Goal: Task Accomplishment & Management: Use online tool/utility

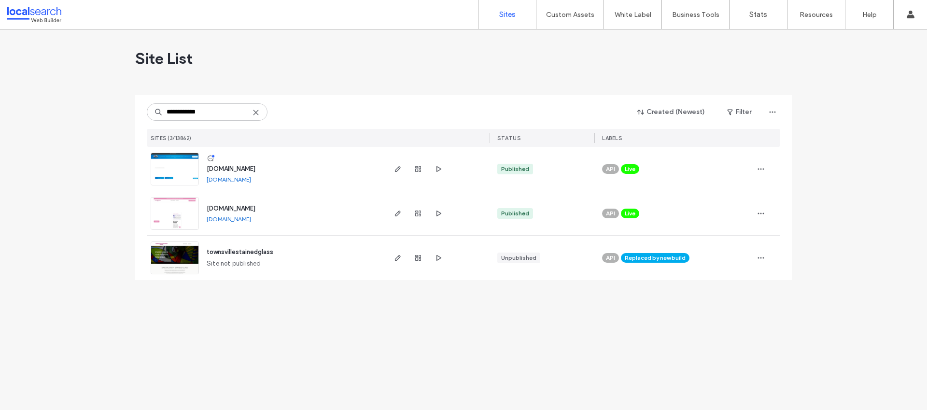
type input "**********"
click at [235, 170] on span "[DOMAIN_NAME]" at bounding box center [231, 168] width 49 height 7
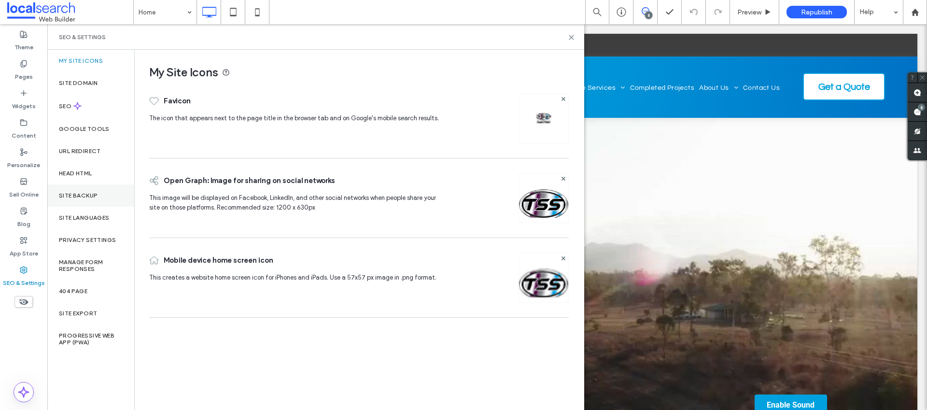
click at [91, 195] on label "Site Backup" at bounding box center [78, 195] width 39 height 7
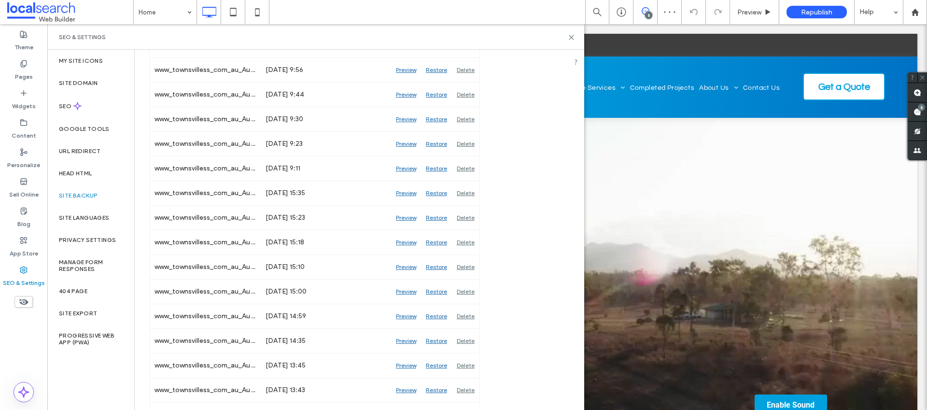
scroll to position [506, 0]
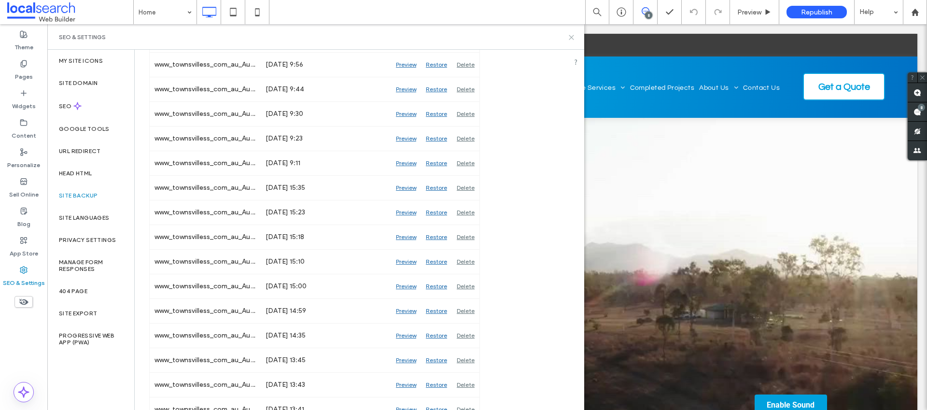
click at [572, 36] on use at bounding box center [571, 37] width 4 height 4
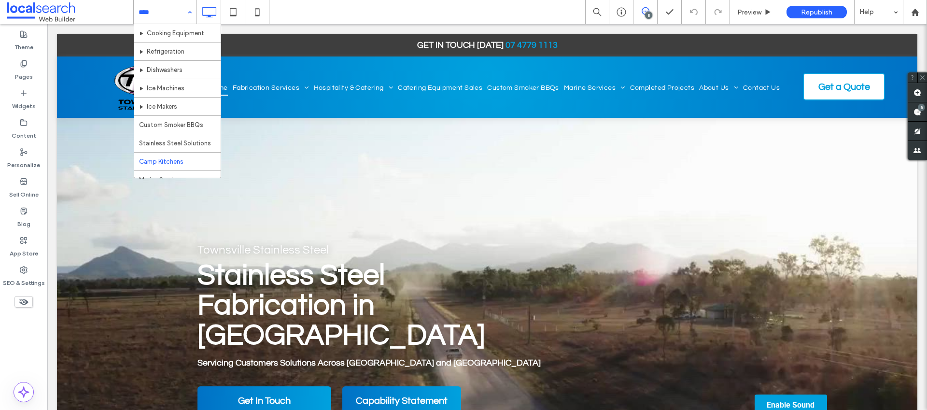
scroll to position [270, 0]
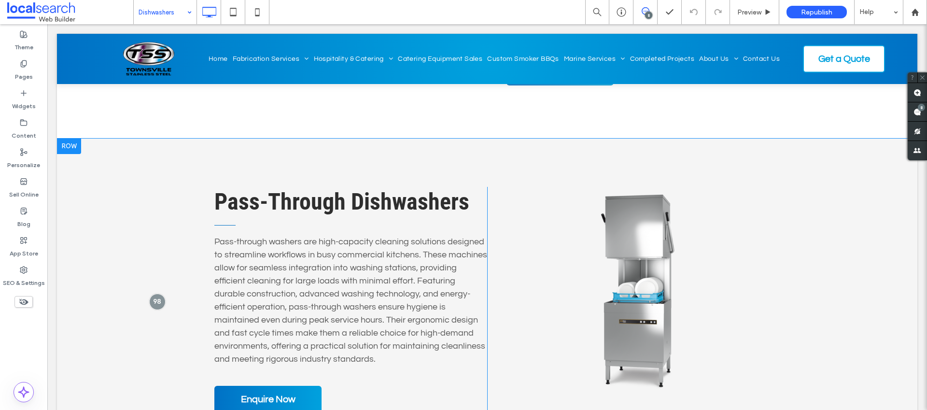
scroll to position [1011, 0]
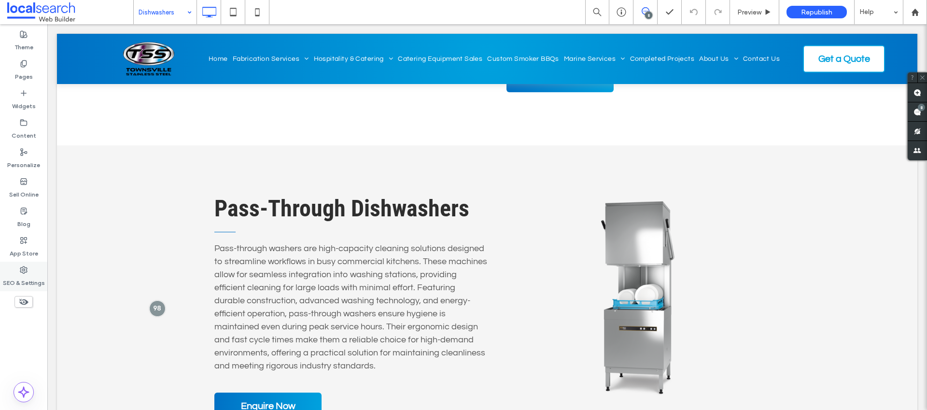
click at [23, 277] on label "SEO & Settings" at bounding box center [24, 281] width 42 height 14
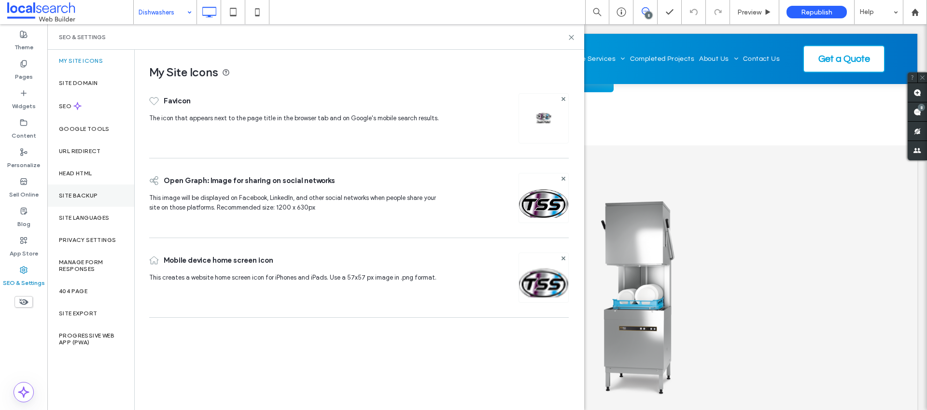
click at [85, 195] on label "Site Backup" at bounding box center [78, 195] width 39 height 7
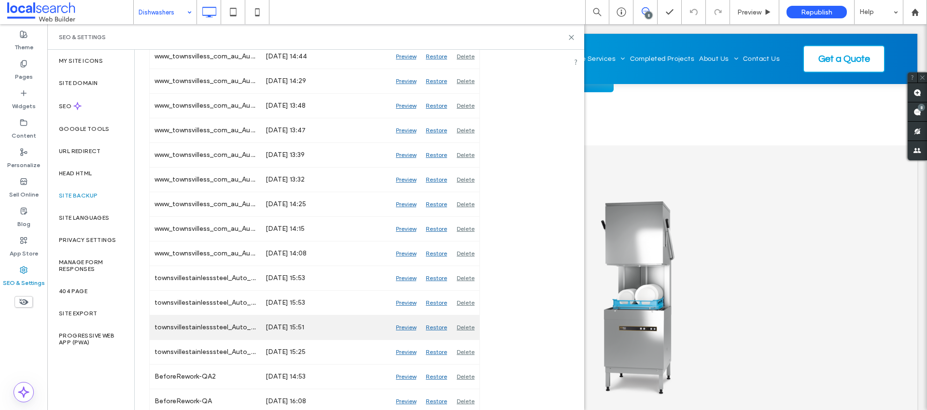
scroll to position [1006, 0]
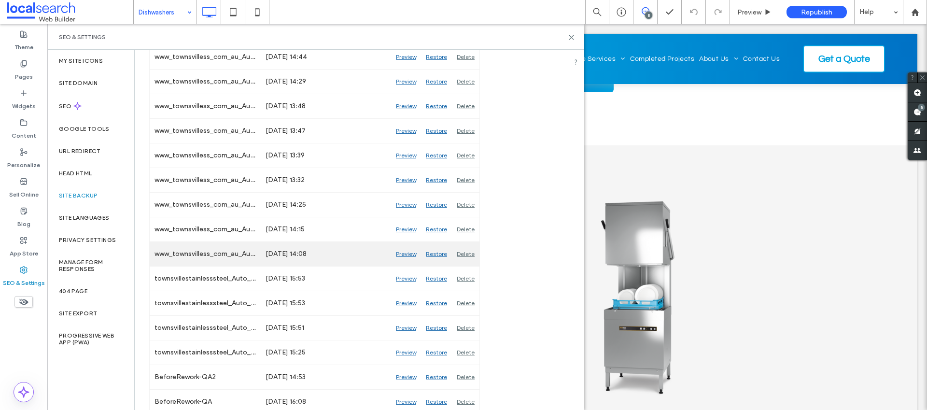
click at [405, 253] on div "Preview" at bounding box center [406, 254] width 30 height 24
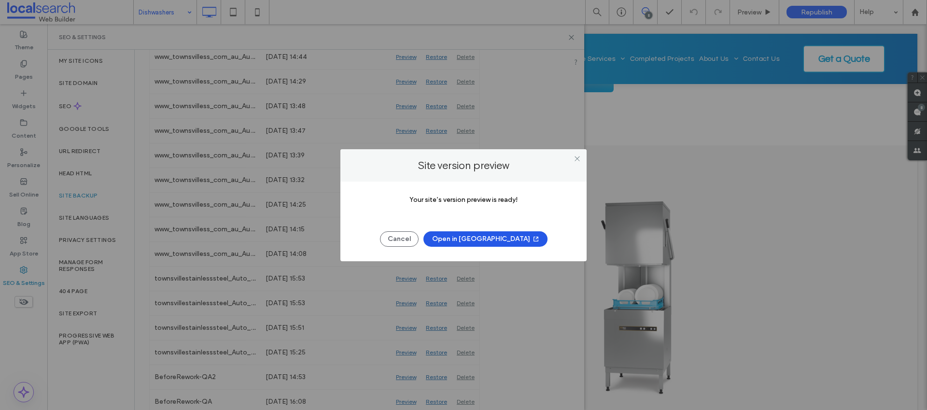
click at [507, 240] on button "Open in New Tab" at bounding box center [485, 238] width 124 height 15
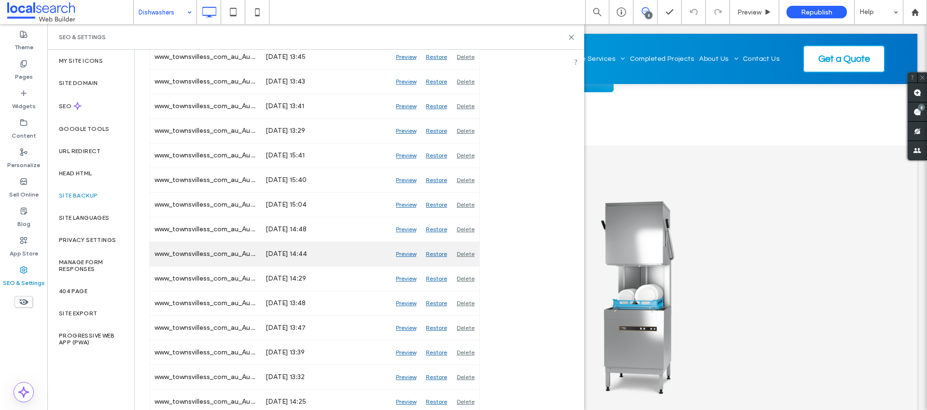
scroll to position [799, 0]
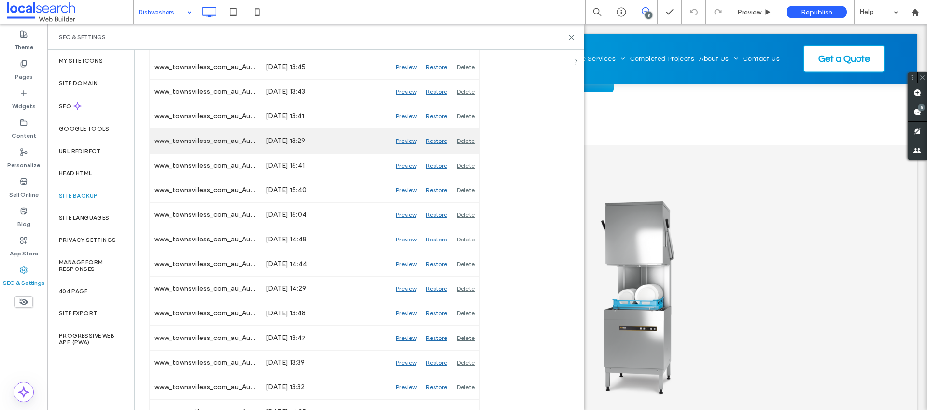
click at [402, 141] on div "Preview" at bounding box center [406, 141] width 30 height 24
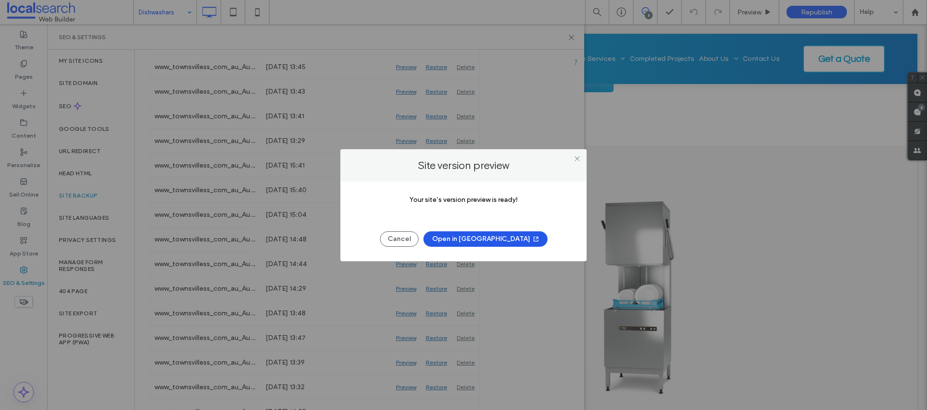
click at [501, 240] on button "Open in New Tab" at bounding box center [485, 238] width 124 height 15
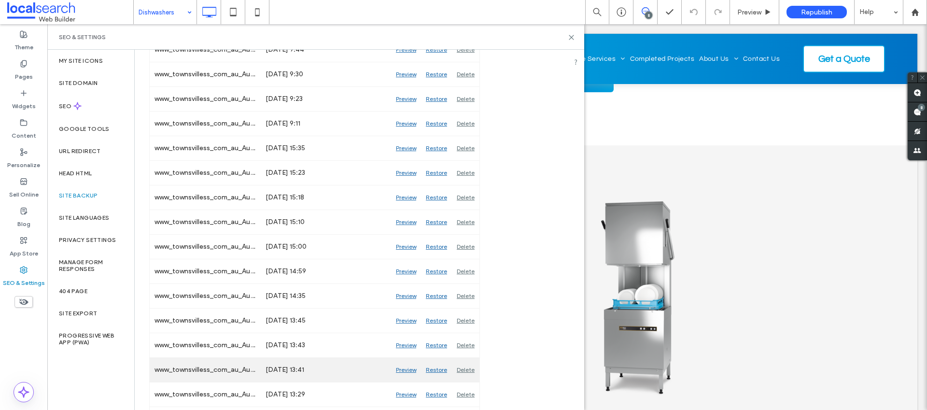
scroll to position [437, 0]
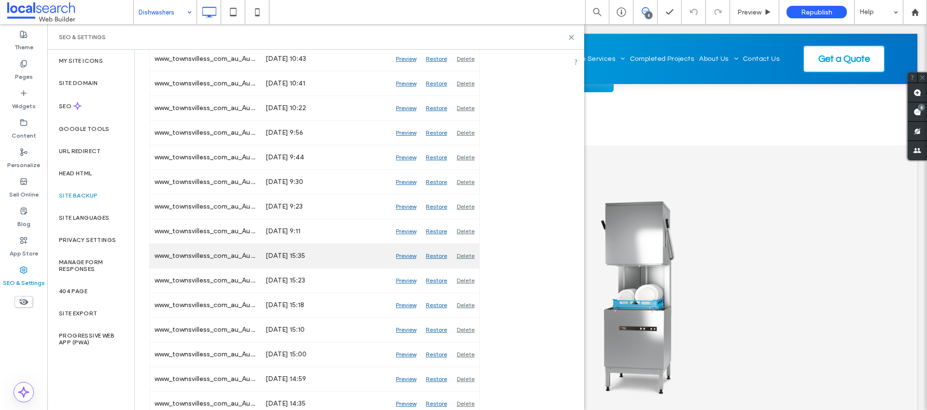
click at [402, 256] on div "Preview" at bounding box center [406, 256] width 30 height 24
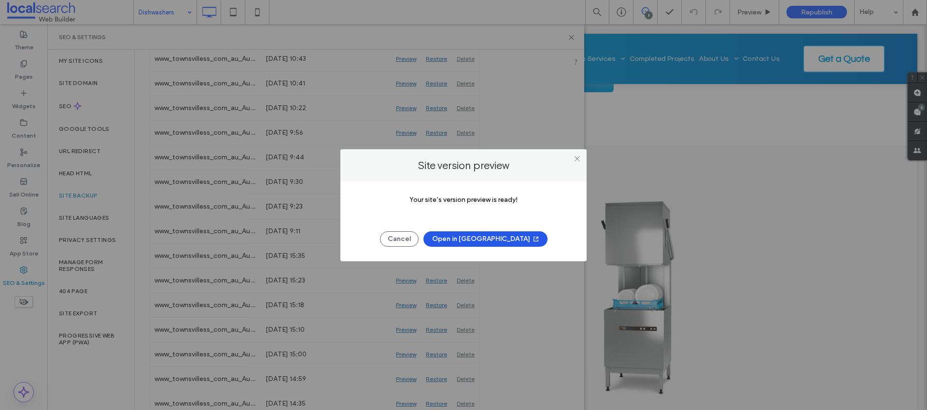
click at [499, 240] on button "Open in New Tab" at bounding box center [485, 238] width 124 height 15
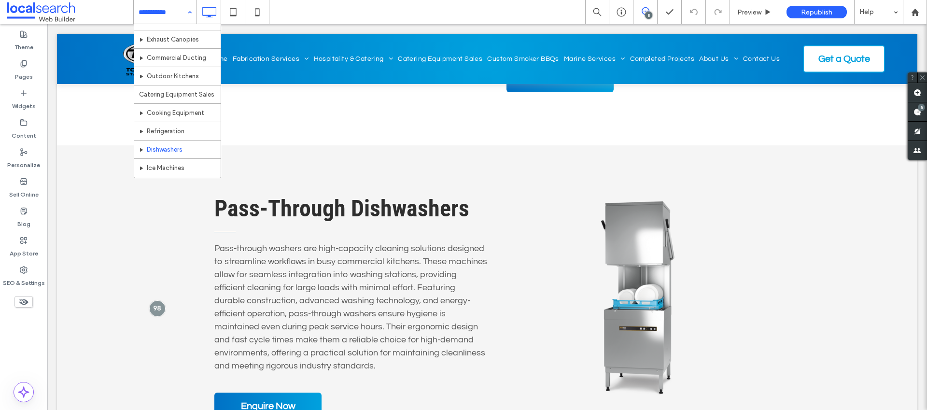
scroll to position [242, 0]
click at [17, 274] on label "SEO & Settings" at bounding box center [24, 281] width 42 height 14
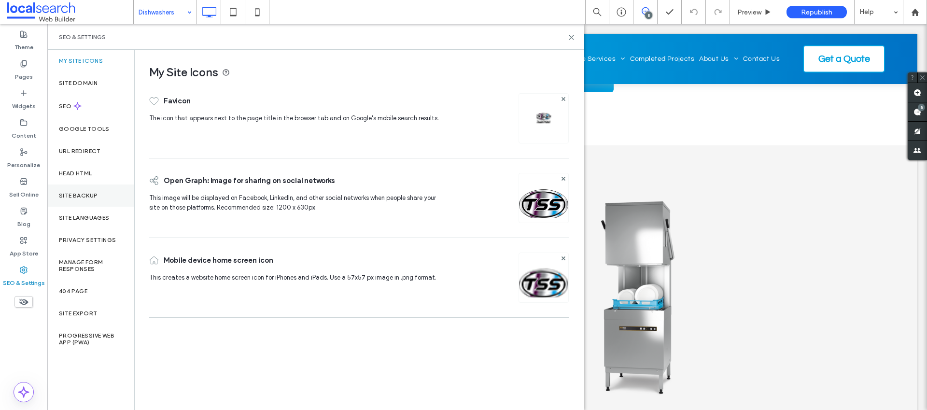
click at [99, 201] on div "Site Backup" at bounding box center [90, 195] width 87 height 22
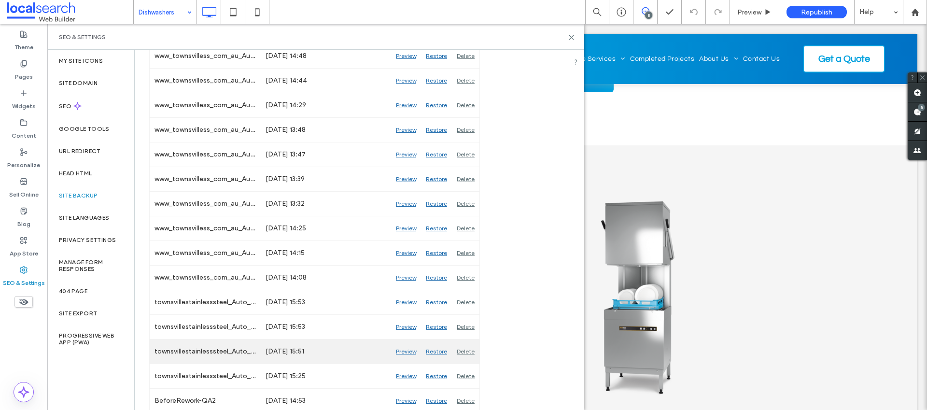
scroll to position [1059, 0]
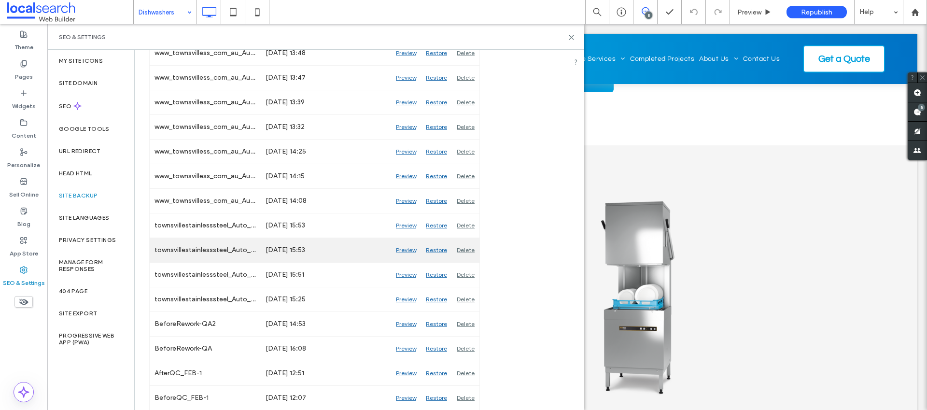
click at [409, 250] on div "Preview" at bounding box center [406, 250] width 30 height 24
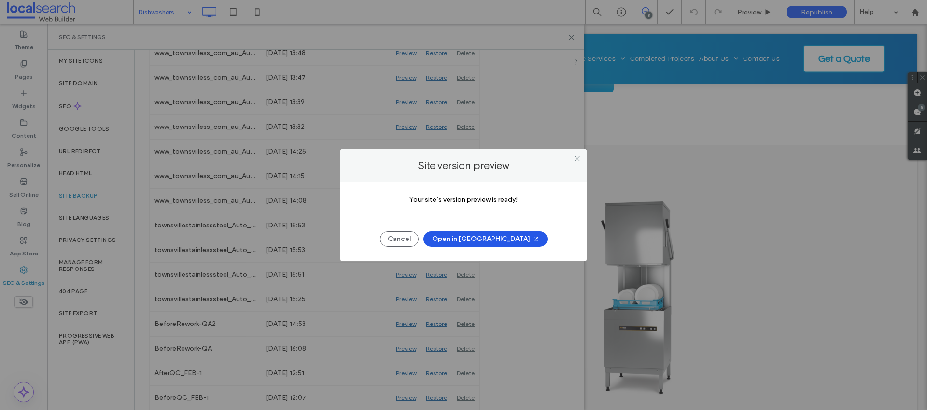
click at [497, 236] on button "Open in New Tab" at bounding box center [485, 238] width 124 height 15
